Goal: Information Seeking & Learning: Find specific page/section

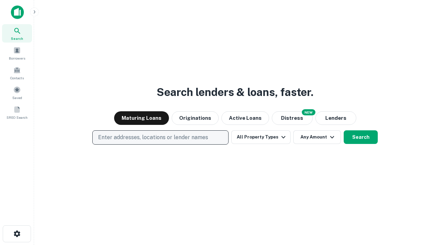
click at [160, 137] on p "Enter addresses, locations or lender names" at bounding box center [153, 137] width 110 height 8
type input "**********"
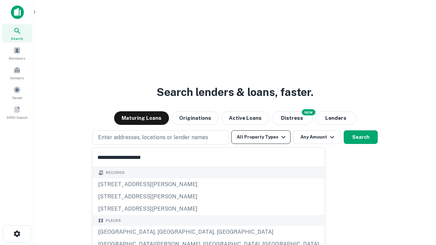
click at [163, 232] on div "[GEOGRAPHIC_DATA], [GEOGRAPHIC_DATA], [GEOGRAPHIC_DATA]" at bounding box center [209, 232] width 232 height 12
click at [261, 137] on button "All Property Types" at bounding box center [260, 137] width 59 height 14
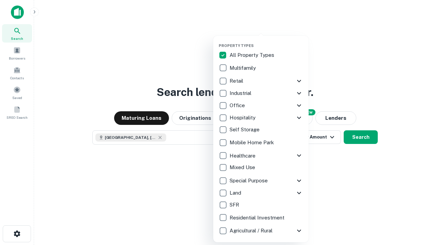
click at [266, 41] on button "button" at bounding box center [265, 41] width 95 height 0
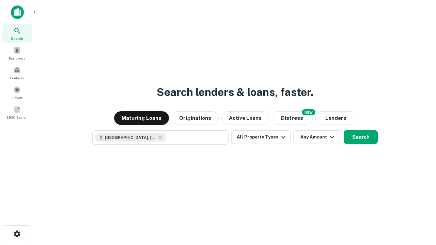
scroll to position [11, 0]
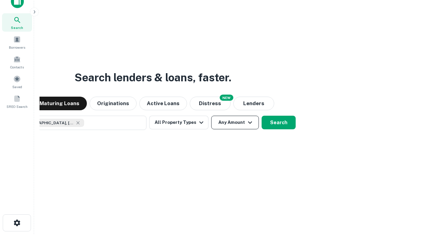
click at [211, 116] on button "Any Amount" at bounding box center [235, 123] width 48 height 14
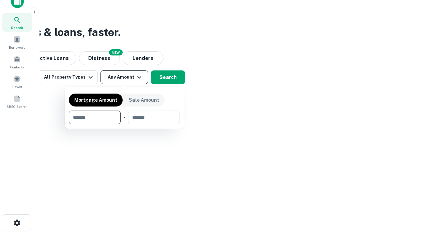
type input "*******"
click at [124, 124] on button "button" at bounding box center [124, 124] width 111 height 0
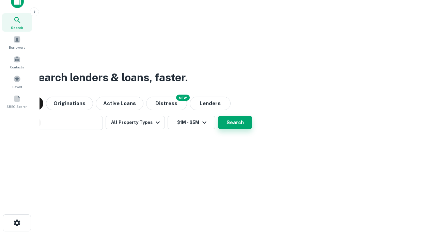
click at [218, 116] on button "Search" at bounding box center [235, 123] width 34 height 14
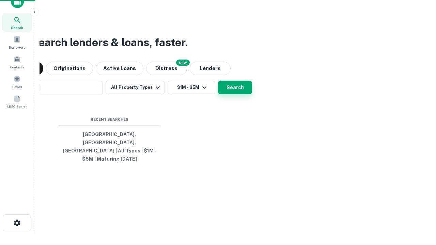
scroll to position [22, 193]
